Goal: Information Seeking & Learning: Learn about a topic

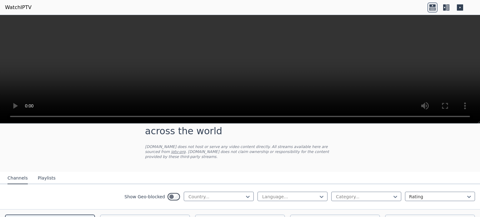
scroll to position [31, 0]
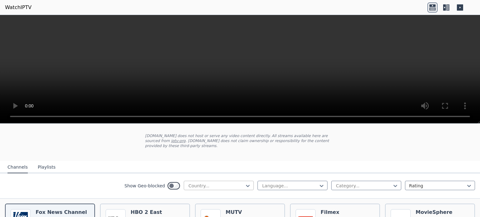
click at [204, 183] on div at bounding box center [216, 186] width 57 height 6
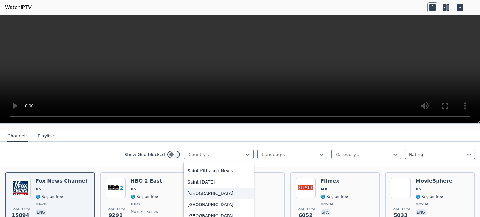
scroll to position [1813, 0]
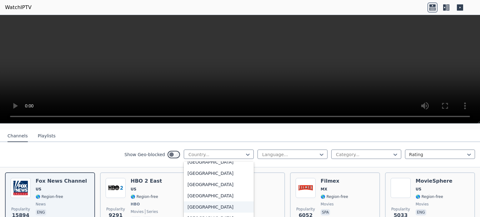
click at [198, 202] on div "[GEOGRAPHIC_DATA]" at bounding box center [219, 207] width 70 height 11
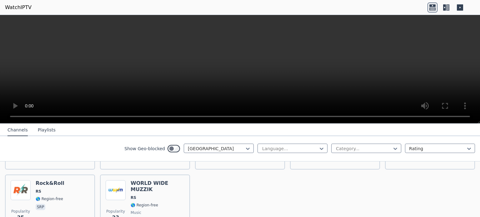
scroll to position [375, 0]
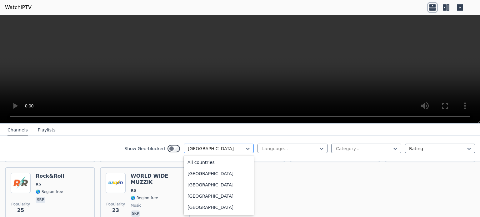
click at [224, 151] on div at bounding box center [216, 149] width 57 height 6
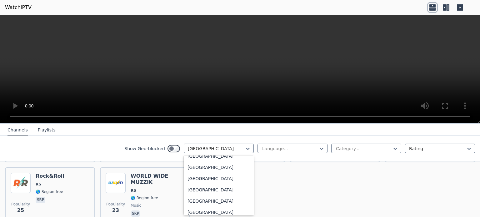
scroll to position [0, 0]
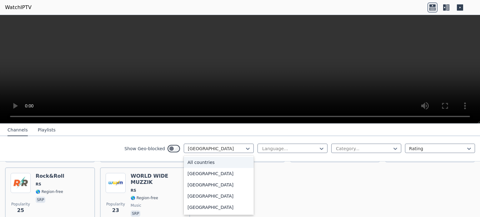
click at [221, 160] on div "All countries" at bounding box center [219, 162] width 70 height 11
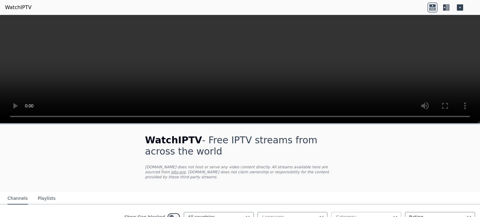
click at [371, 214] on div at bounding box center [363, 217] width 57 height 6
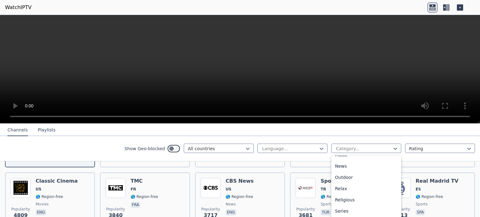
scroll to position [213, 0]
click at [287, 156] on div "Show Geo-blocked All countries Language... 27 results available. Use Up and Dow…" at bounding box center [240, 148] width 480 height 25
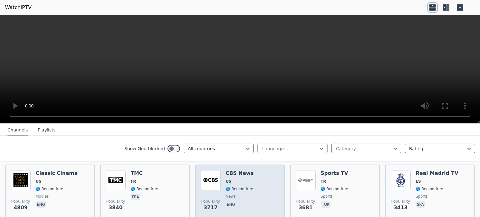
scroll to position [125, 0]
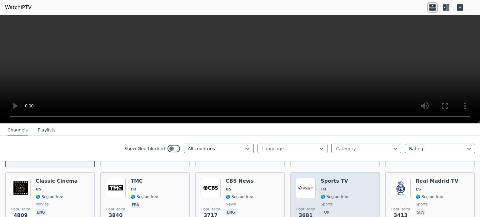
click at [323, 194] on span "🌎 Region-free" at bounding box center [335, 196] width 28 height 5
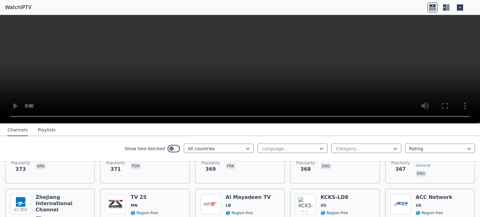
scroll to position [3150, 0]
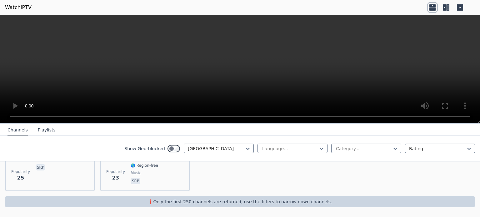
scroll to position [400, 0]
